Goal: Obtain resource: Download file/media

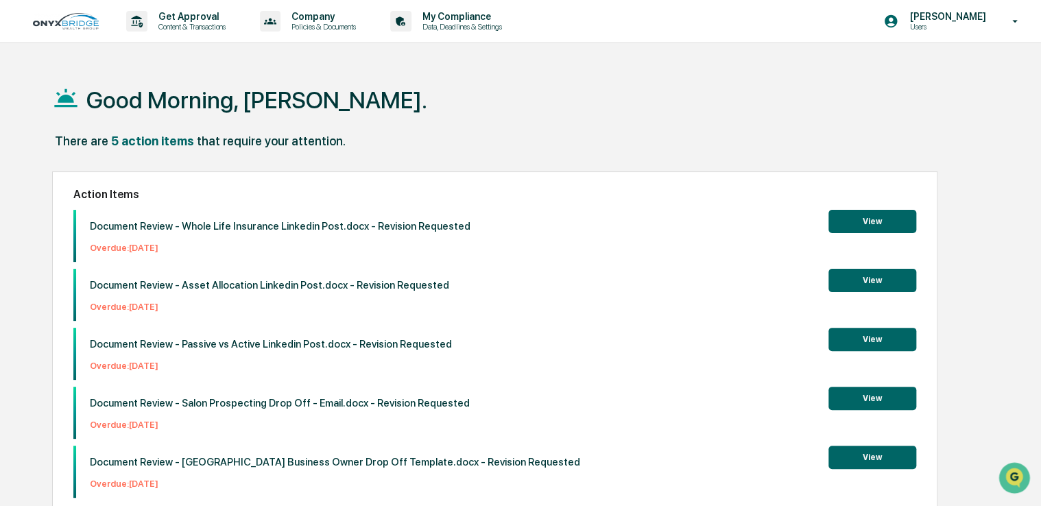
click at [859, 464] on button "View" at bounding box center [873, 457] width 88 height 23
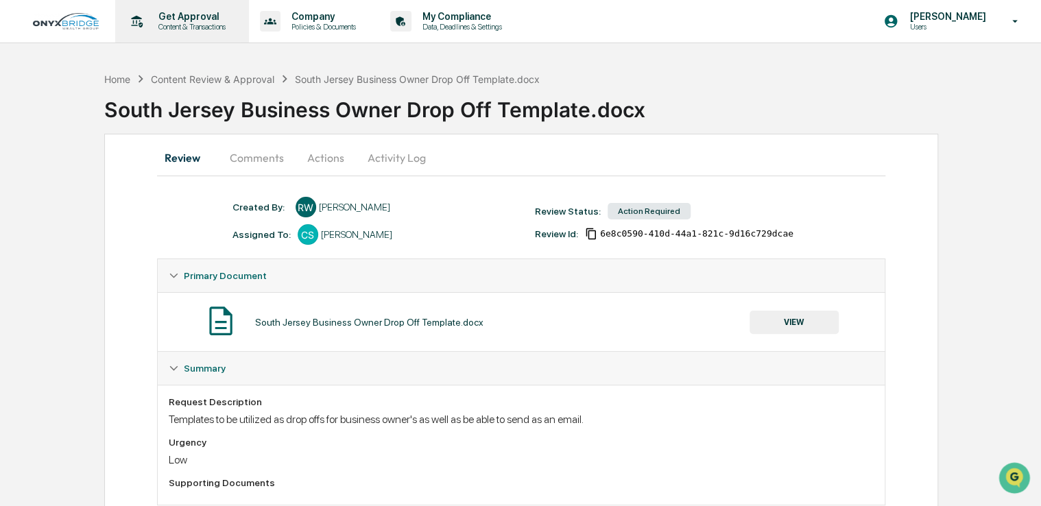
click at [187, 31] on p "Content & Transactions" at bounding box center [189, 27] width 85 height 10
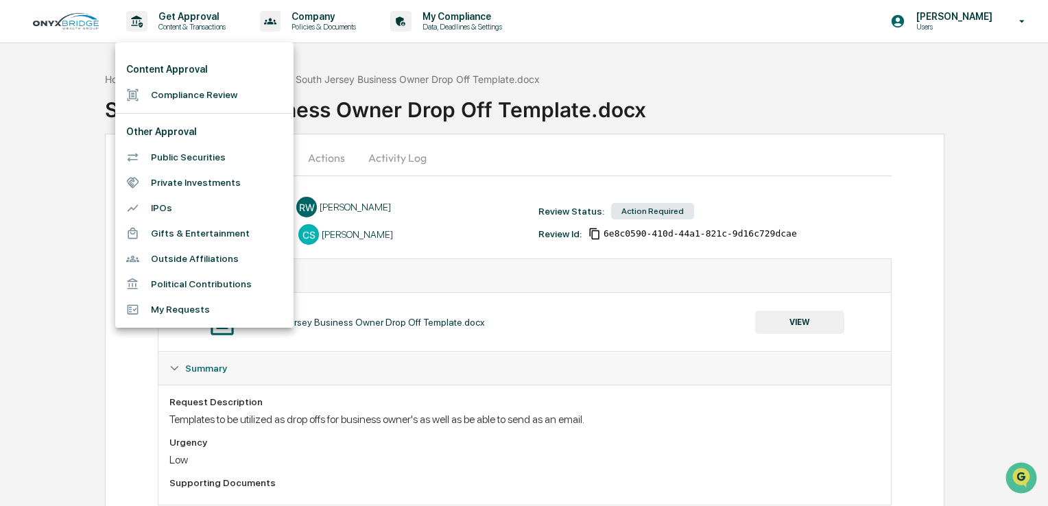
click at [466, 20] on div at bounding box center [524, 253] width 1048 height 506
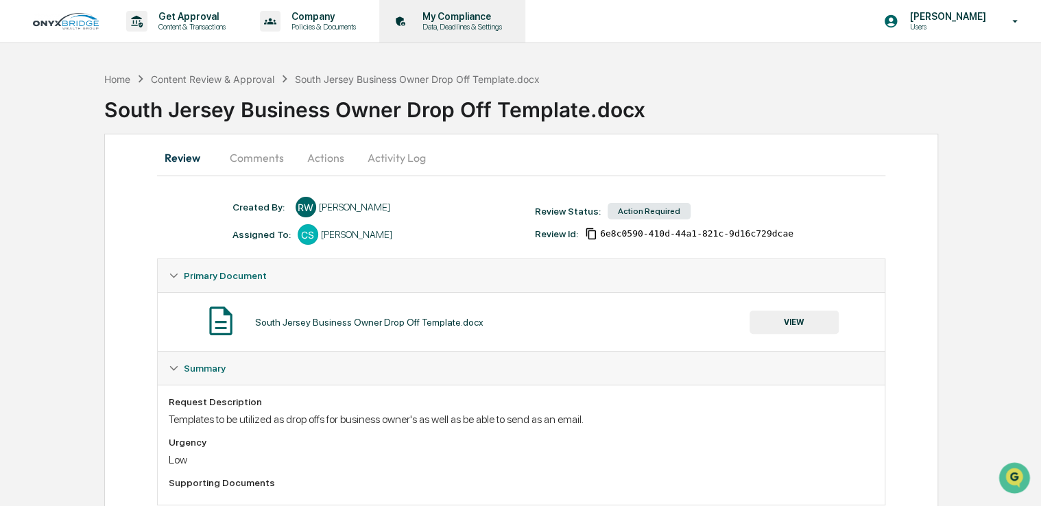
click at [452, 14] on p "My Compliance" at bounding box center [460, 16] width 97 height 11
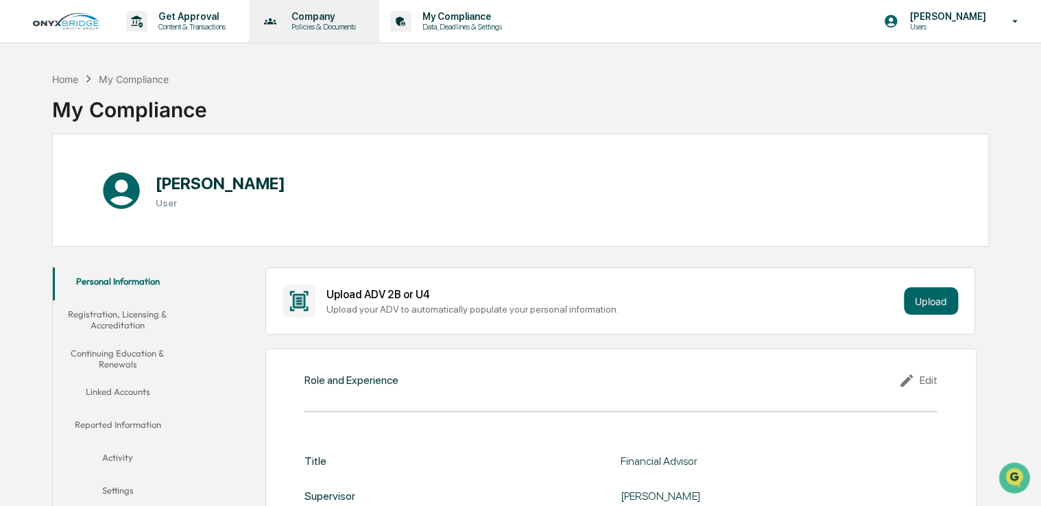
click at [296, 21] on p "Company" at bounding box center [322, 16] width 82 height 11
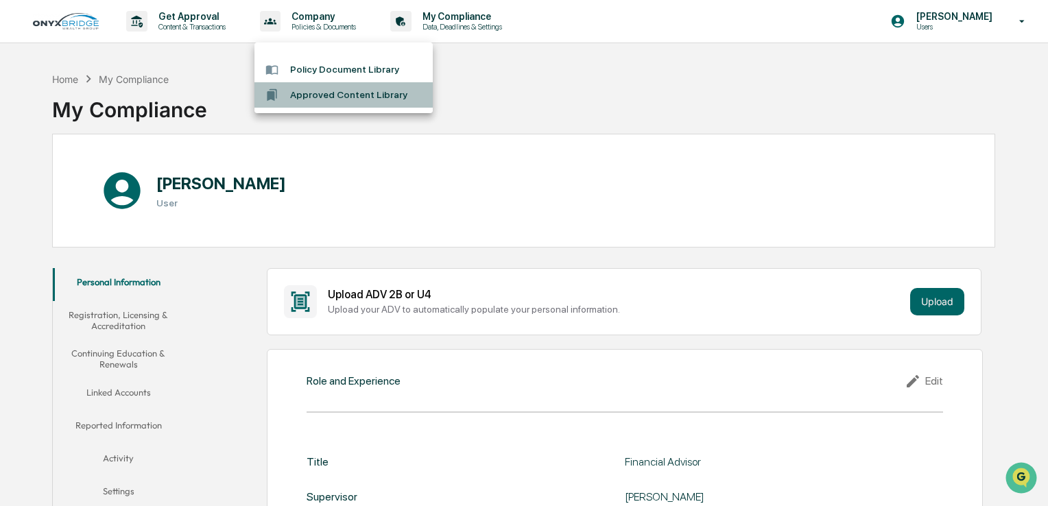
click at [353, 97] on li "Approved Content Library" at bounding box center [344, 94] width 178 height 25
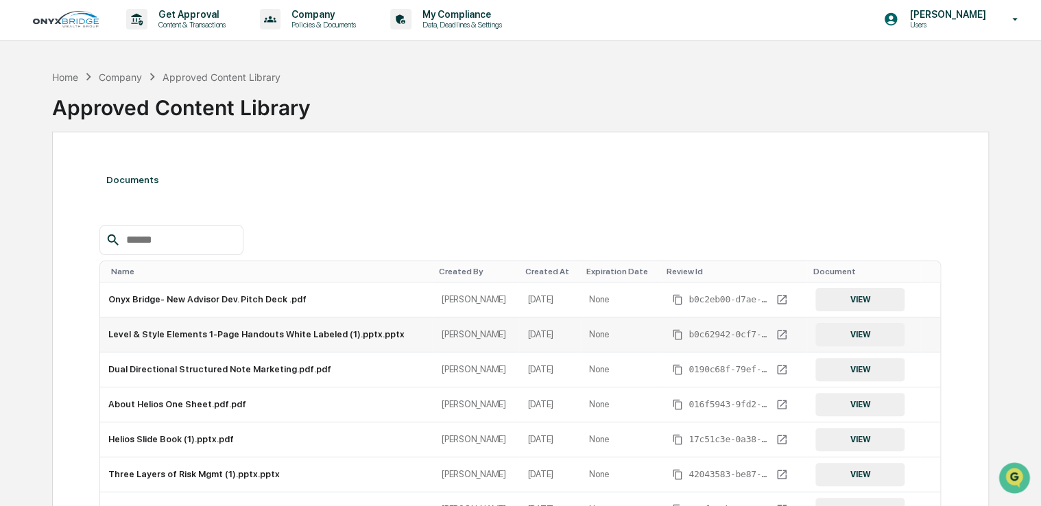
scroll to position [1, 0]
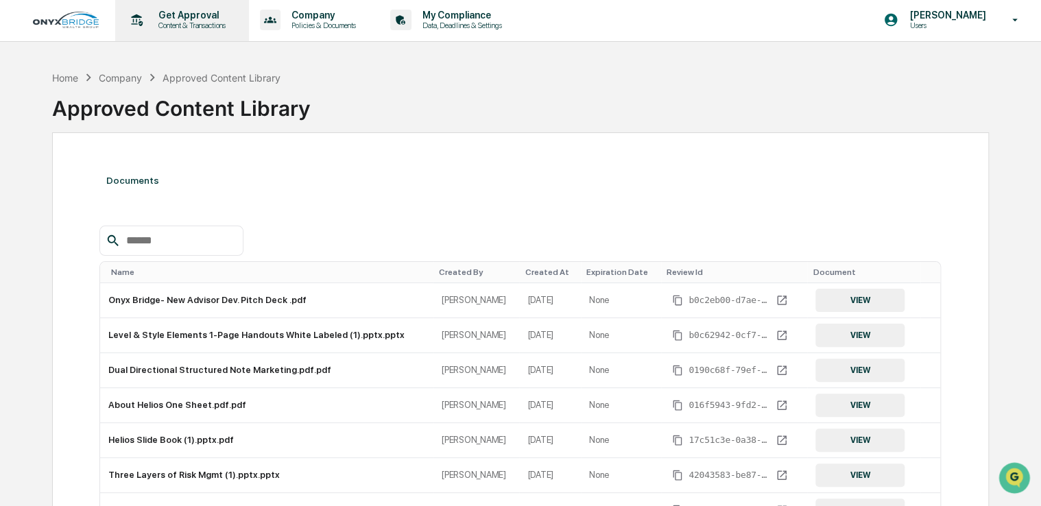
click at [206, 15] on p "Get Approval" at bounding box center [189, 15] width 85 height 11
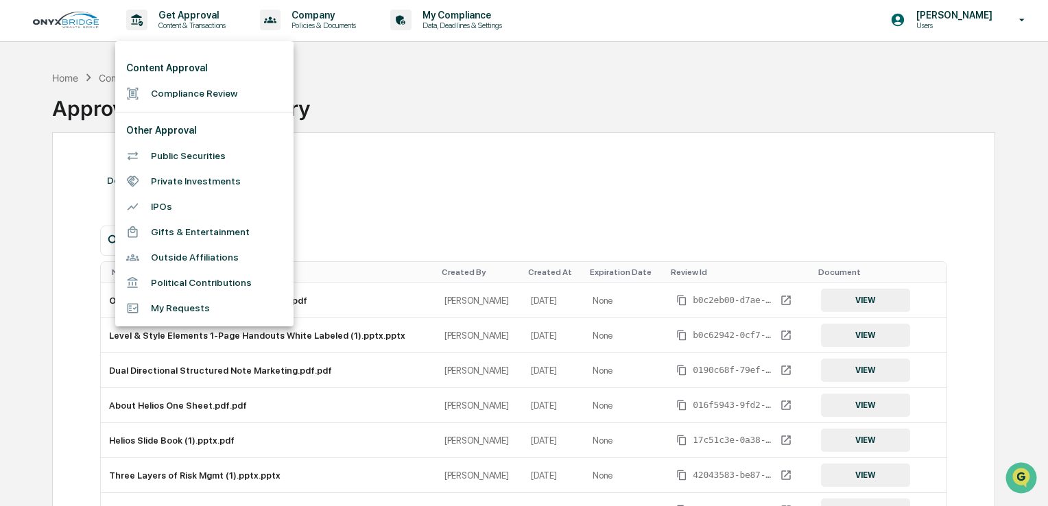
click at [198, 94] on li "Compliance Review" at bounding box center [204, 93] width 178 height 25
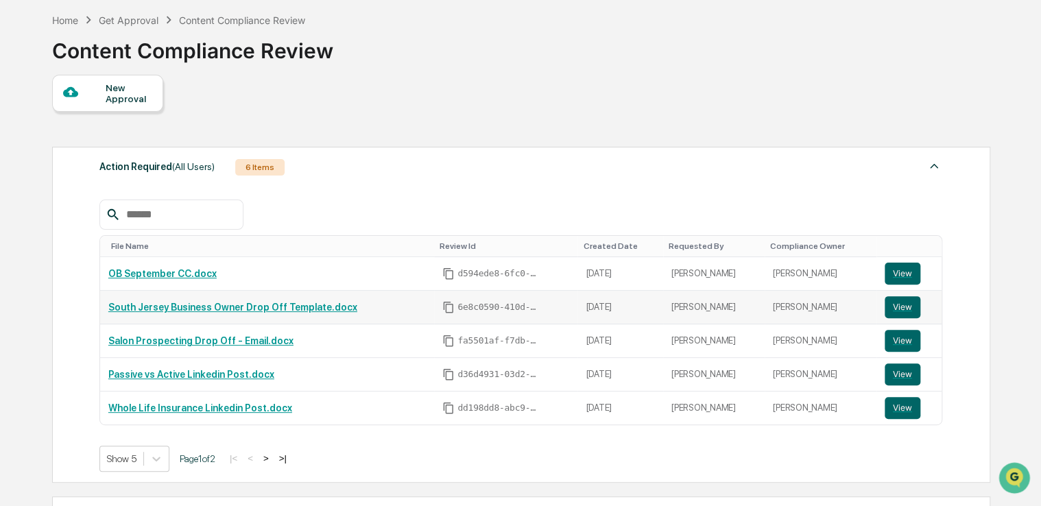
scroll to position [71, 0]
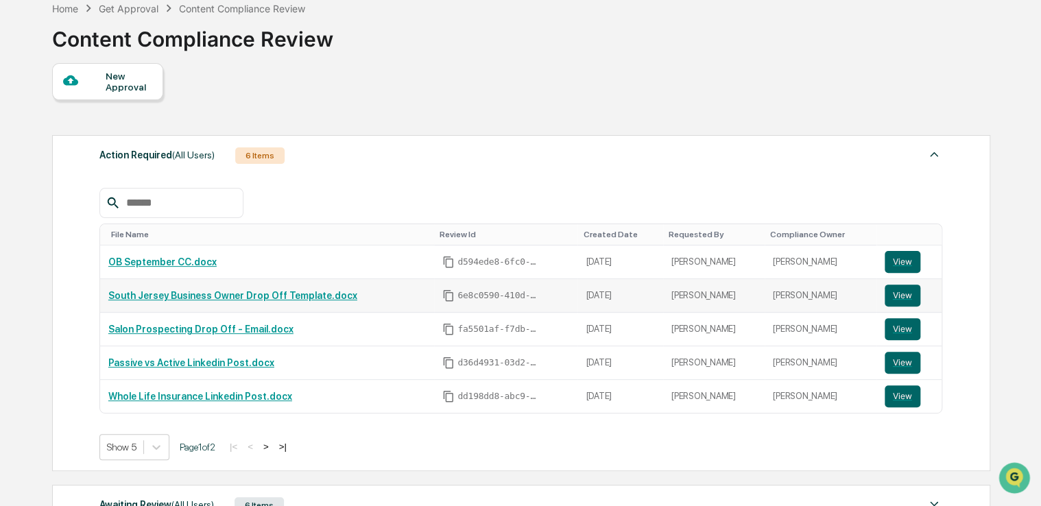
click at [281, 292] on link "South Jersey Business Owner Drop Off Template.docx" at bounding box center [232, 295] width 249 height 11
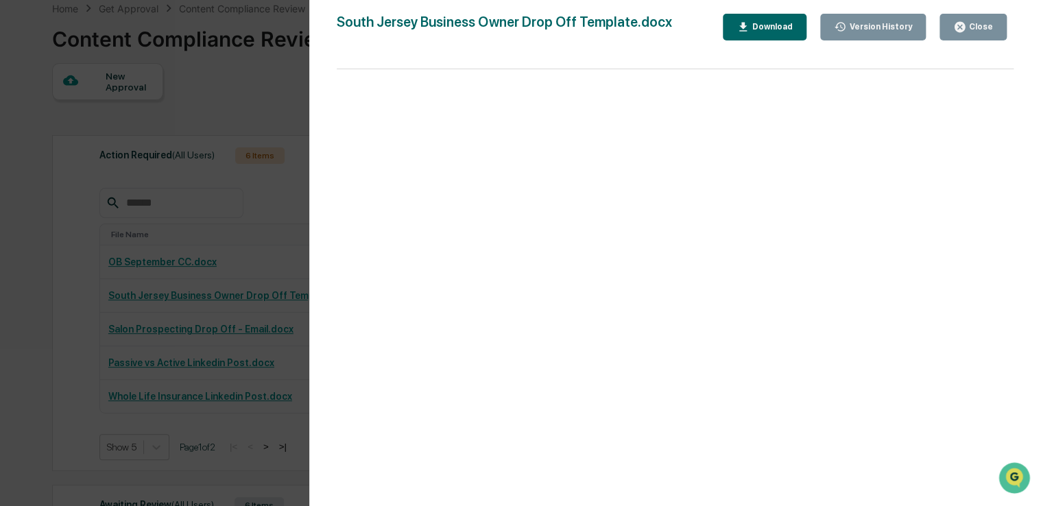
click at [978, 36] on button "Close" at bounding box center [973, 27] width 67 height 27
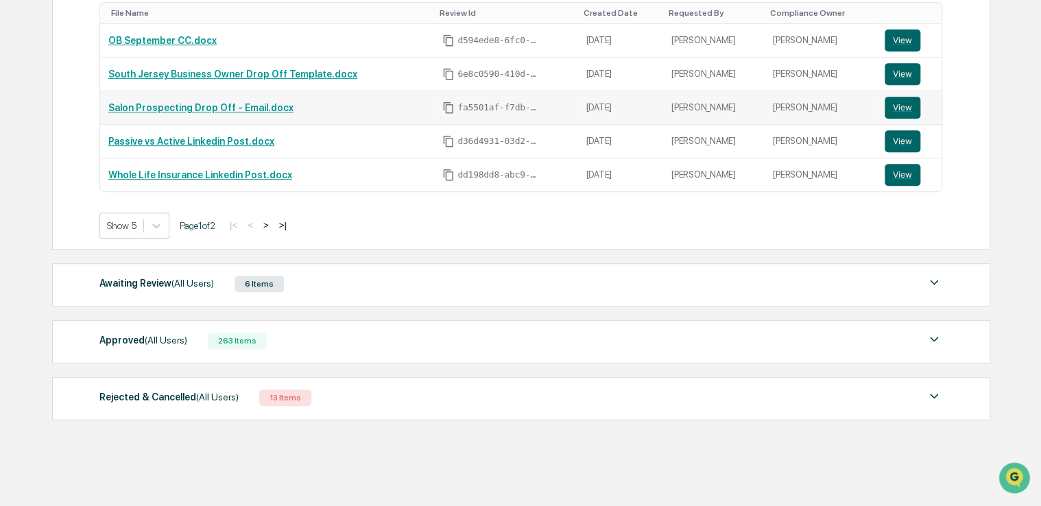
scroll to position [307, 0]
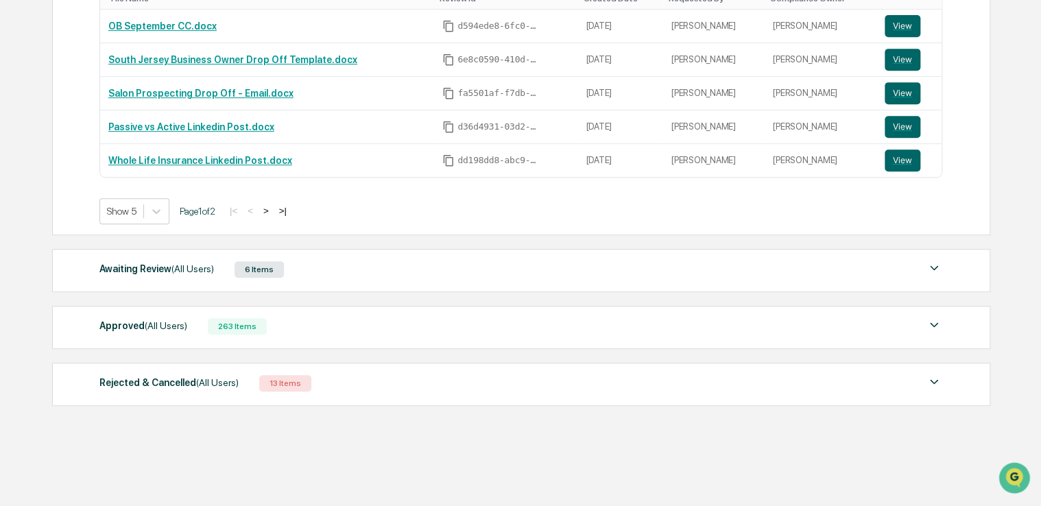
click at [352, 269] on div "Awaiting Review (All Users) 6 Items" at bounding box center [521, 269] width 844 height 19
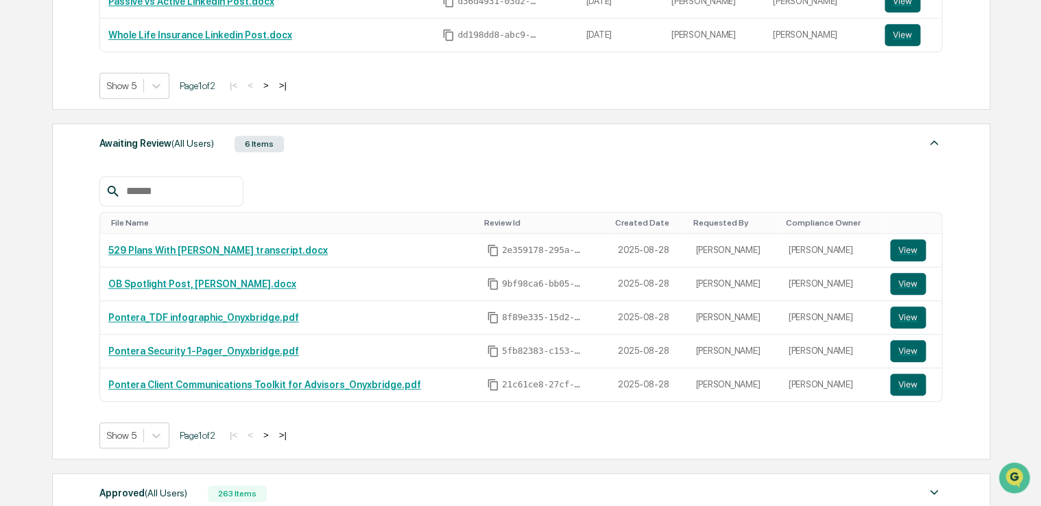
scroll to position [598, 0]
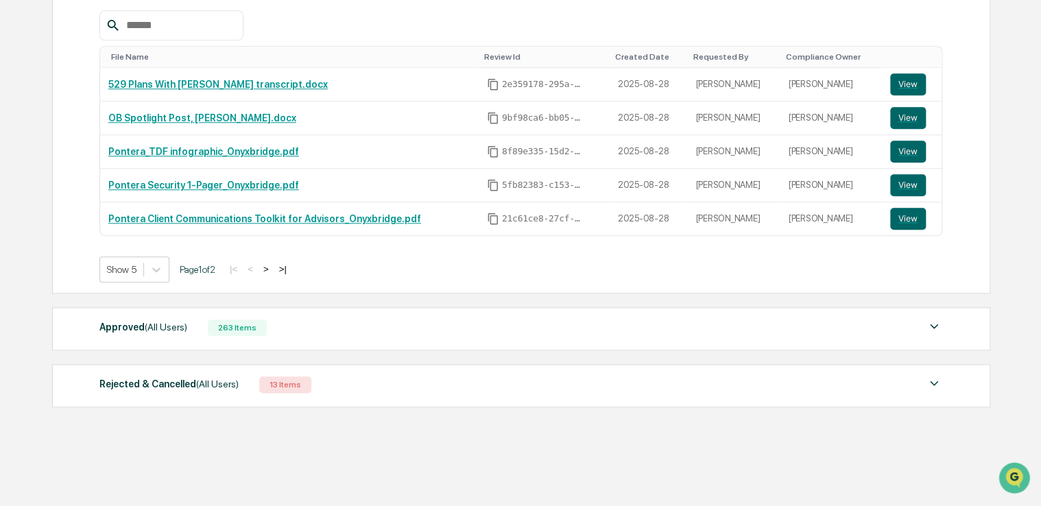
click at [331, 330] on div "Approved (All Users) 263 Items" at bounding box center [521, 327] width 844 height 19
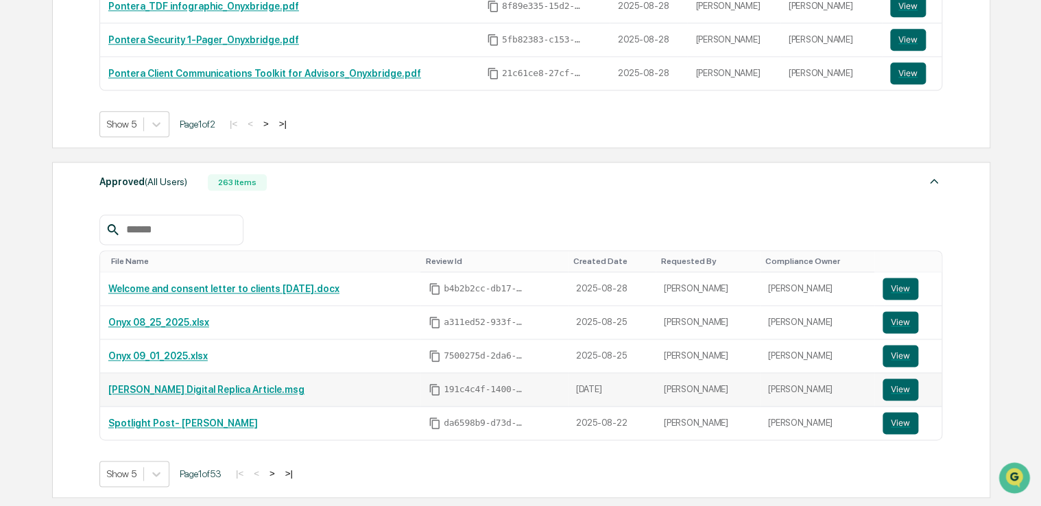
scroll to position [783, 0]
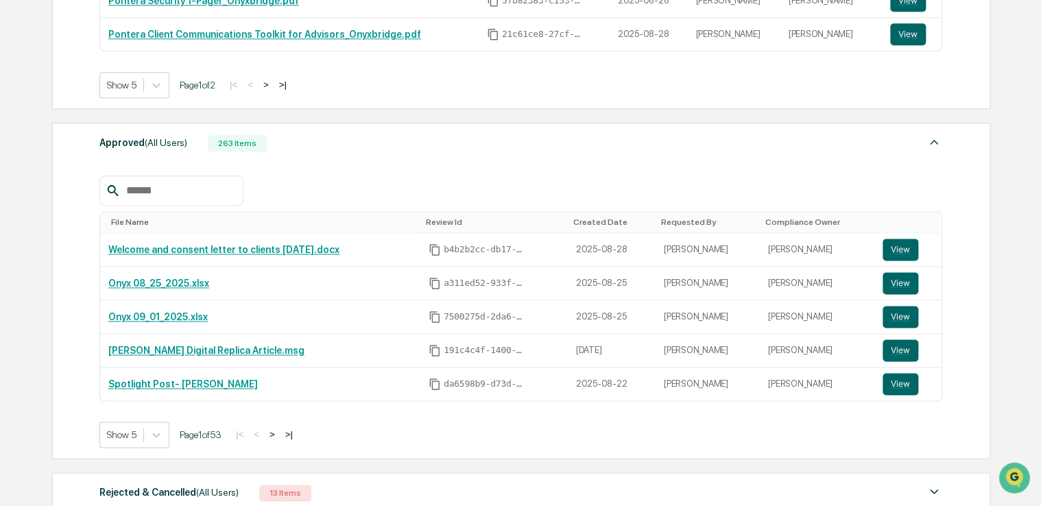
click at [279, 433] on button ">" at bounding box center [272, 435] width 14 height 12
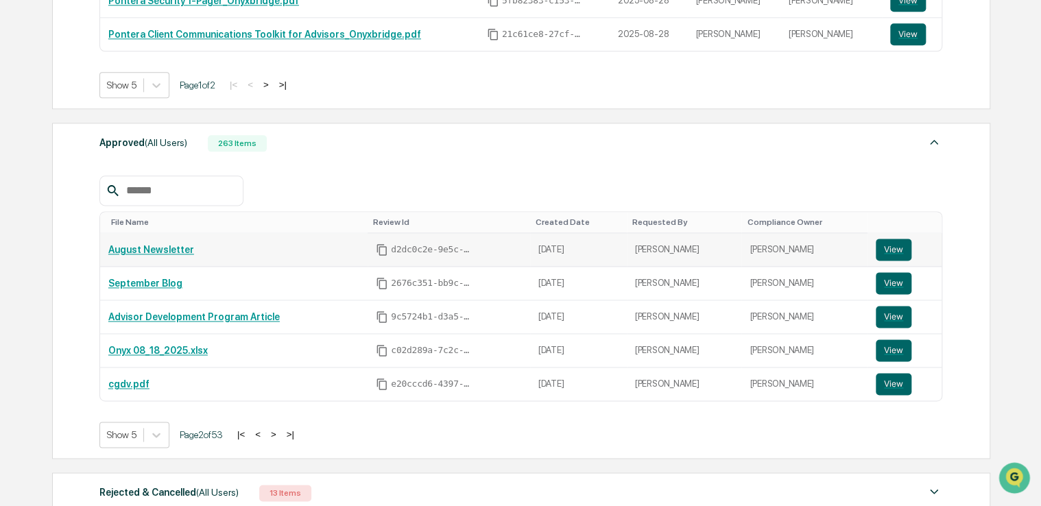
click at [162, 248] on link "August Newsletter" at bounding box center [151, 249] width 86 height 11
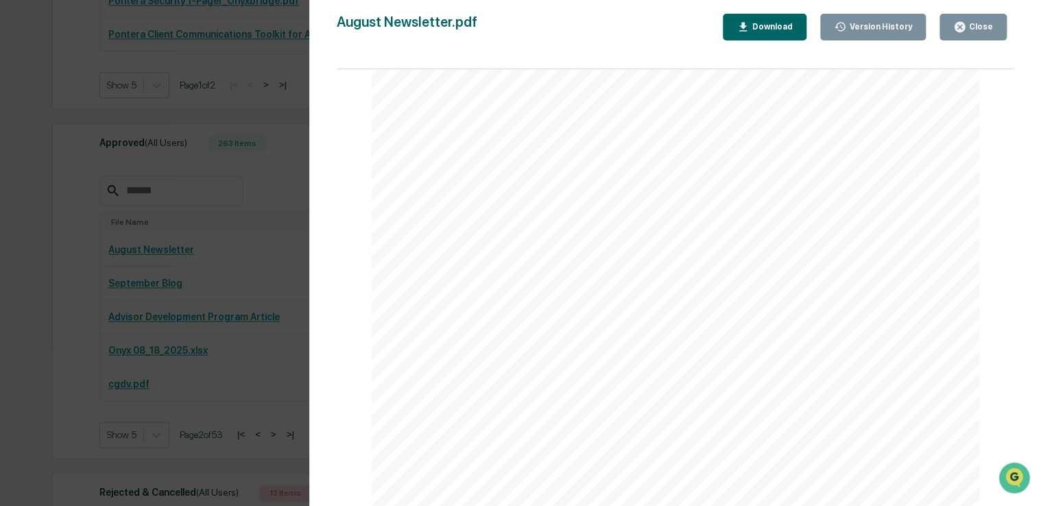
scroll to position [1214, 0]
click at [996, 29] on button "Close" at bounding box center [973, 27] width 67 height 27
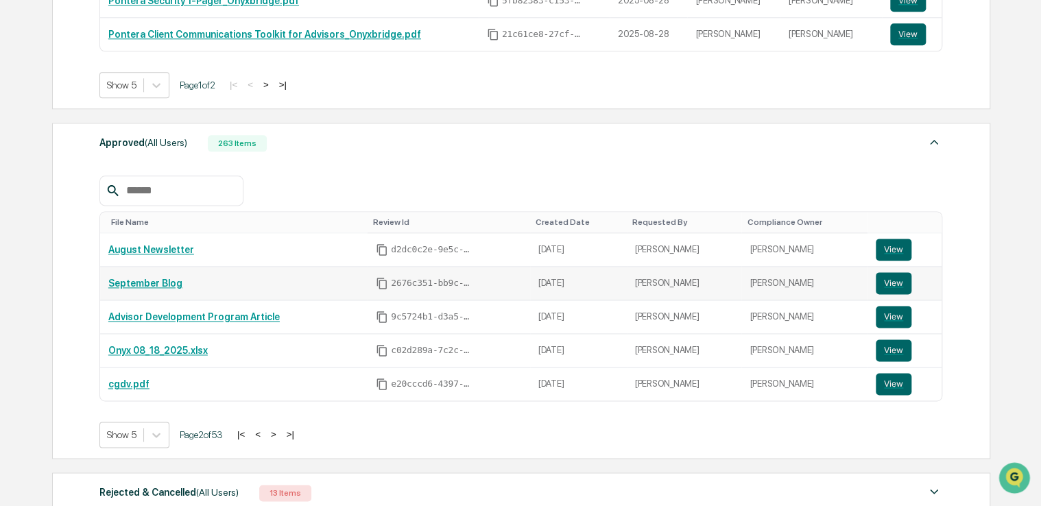
scroll to position [890, 0]
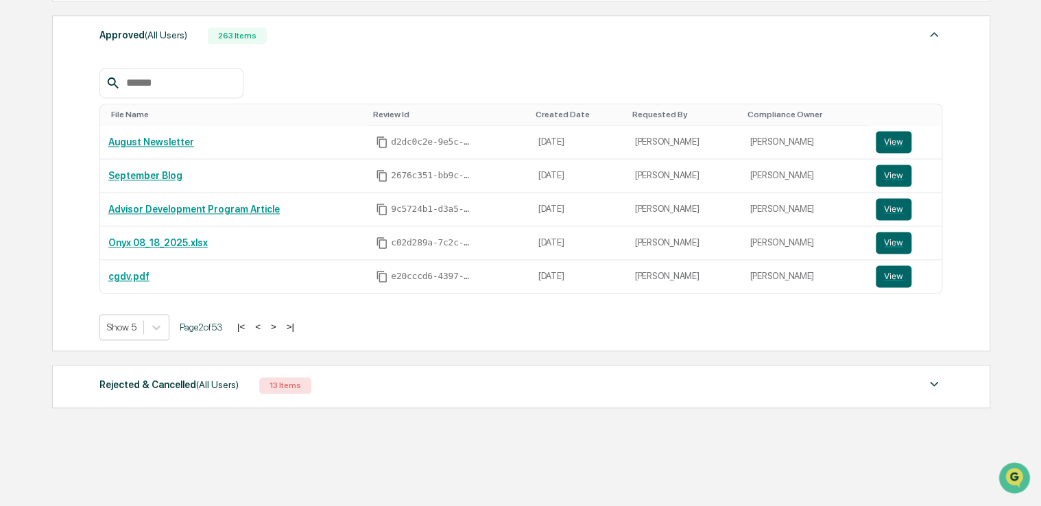
click at [952, 382] on div "Rejected & Cancelled (All Users) 13 Items File Name Review Id Created Date Requ…" at bounding box center [521, 386] width 938 height 43
click at [932, 382] on img at bounding box center [934, 384] width 16 height 16
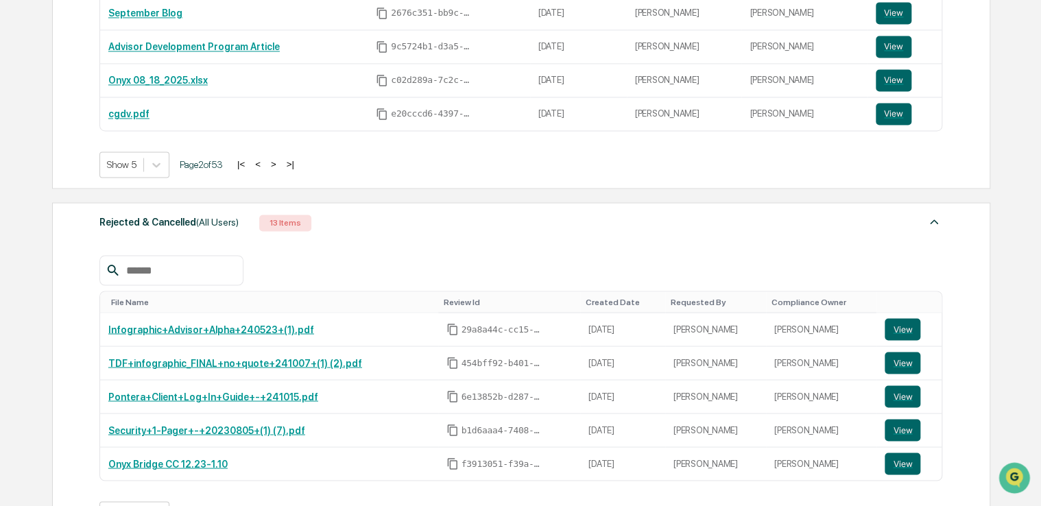
scroll to position [1092, 0]
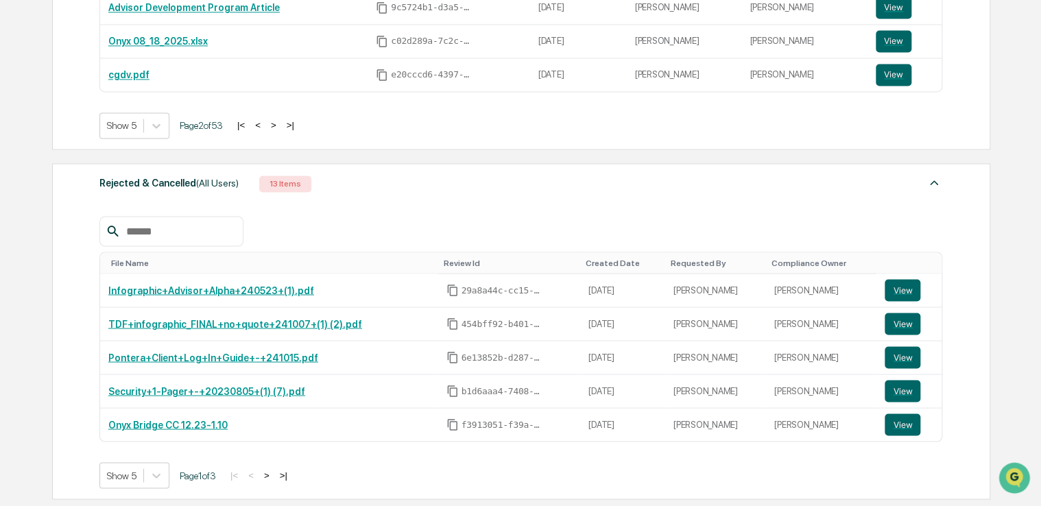
click at [933, 187] on img at bounding box center [934, 182] width 16 height 16
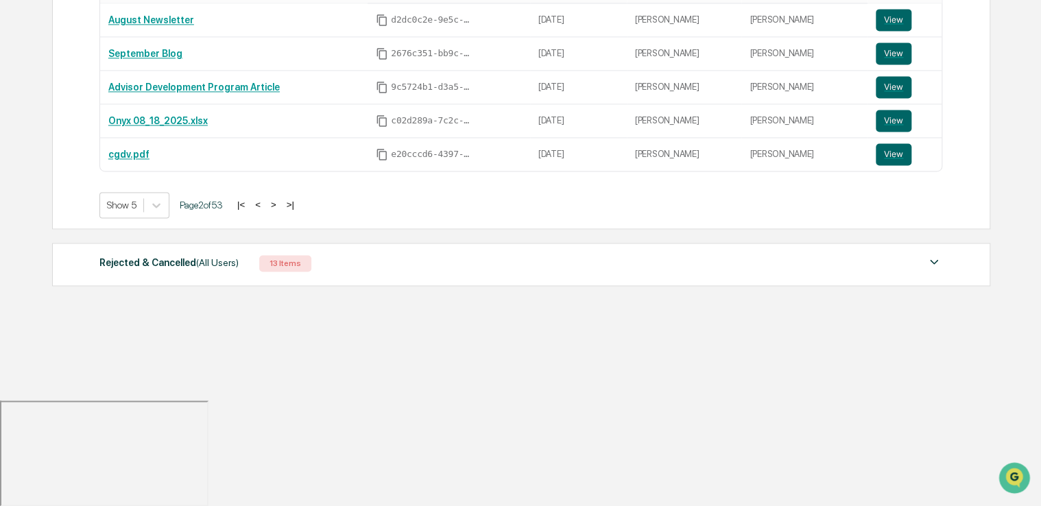
scroll to position [890, 0]
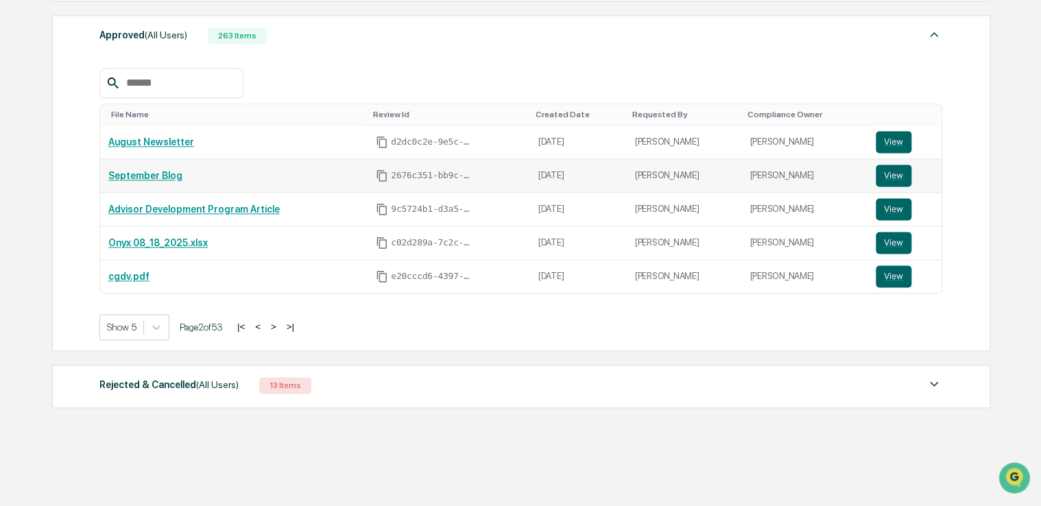
click at [158, 174] on link "September Blog" at bounding box center [145, 175] width 74 height 11
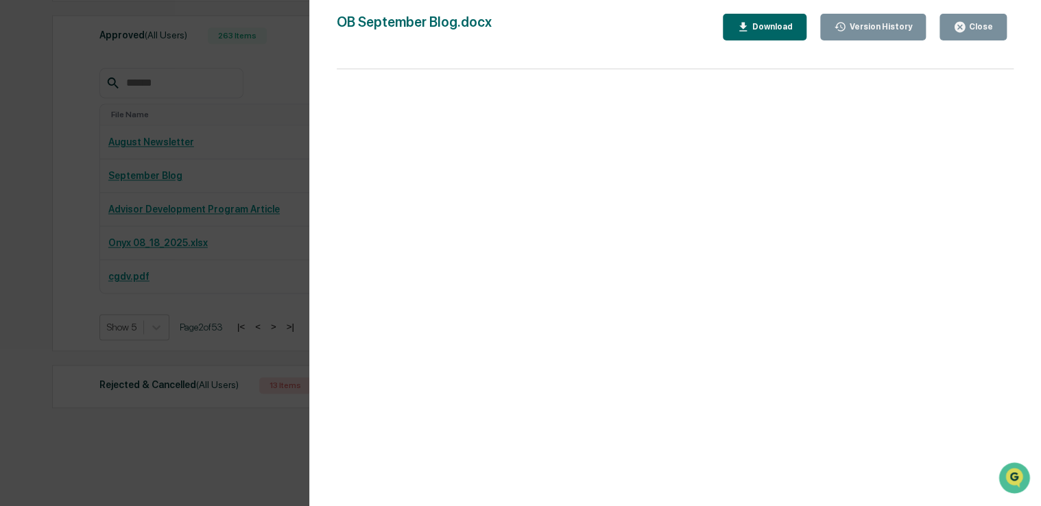
click at [965, 12] on div "Version History [DATE] 07:12 PM [PERSON_NAME] OB September Blog.docx Close Vers…" at bounding box center [675, 267] width 732 height 534
click at [967, 23] on icon "button" at bounding box center [960, 27] width 13 height 13
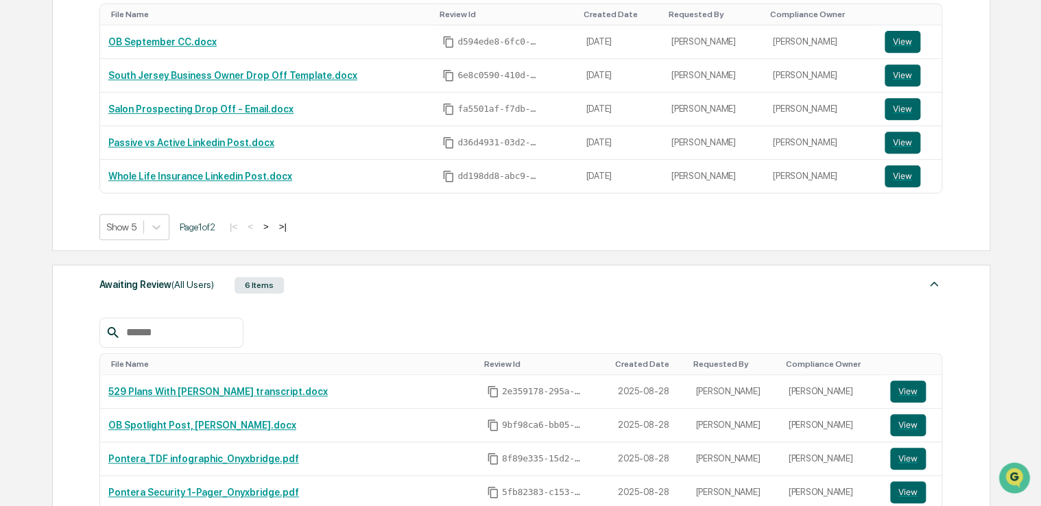
scroll to position [291, 0]
click at [161, 43] on link "OB September CC.docx" at bounding box center [162, 41] width 108 height 11
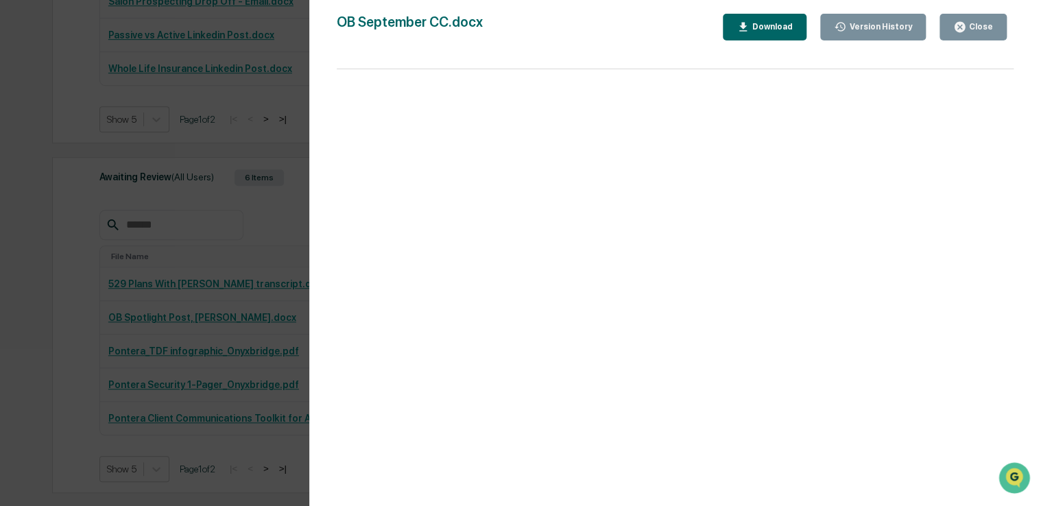
click at [991, 39] on button "Close" at bounding box center [973, 27] width 67 height 27
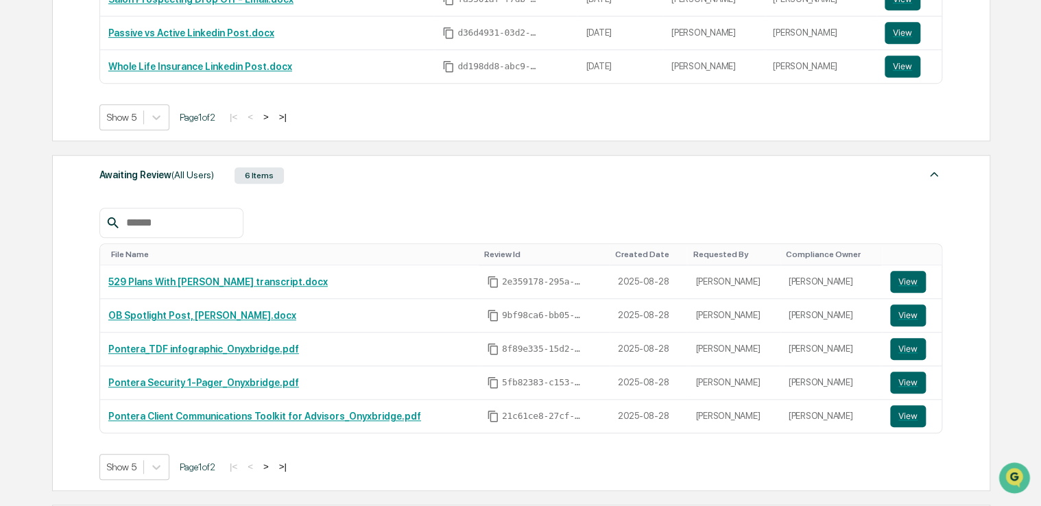
click at [604, 446] on div "File Name Review Id Created Date Requested By Compliance Owner 529 Plans With […" at bounding box center [521, 344] width 844 height 272
